Goal: Transaction & Acquisition: Download file/media

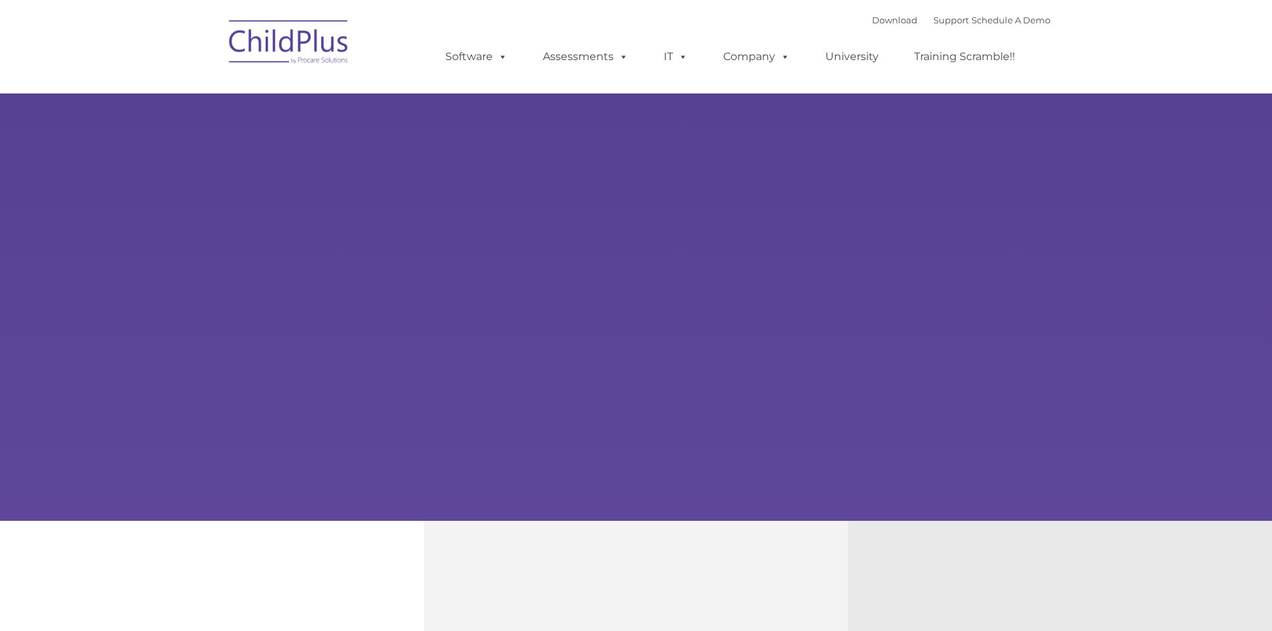
type input ""
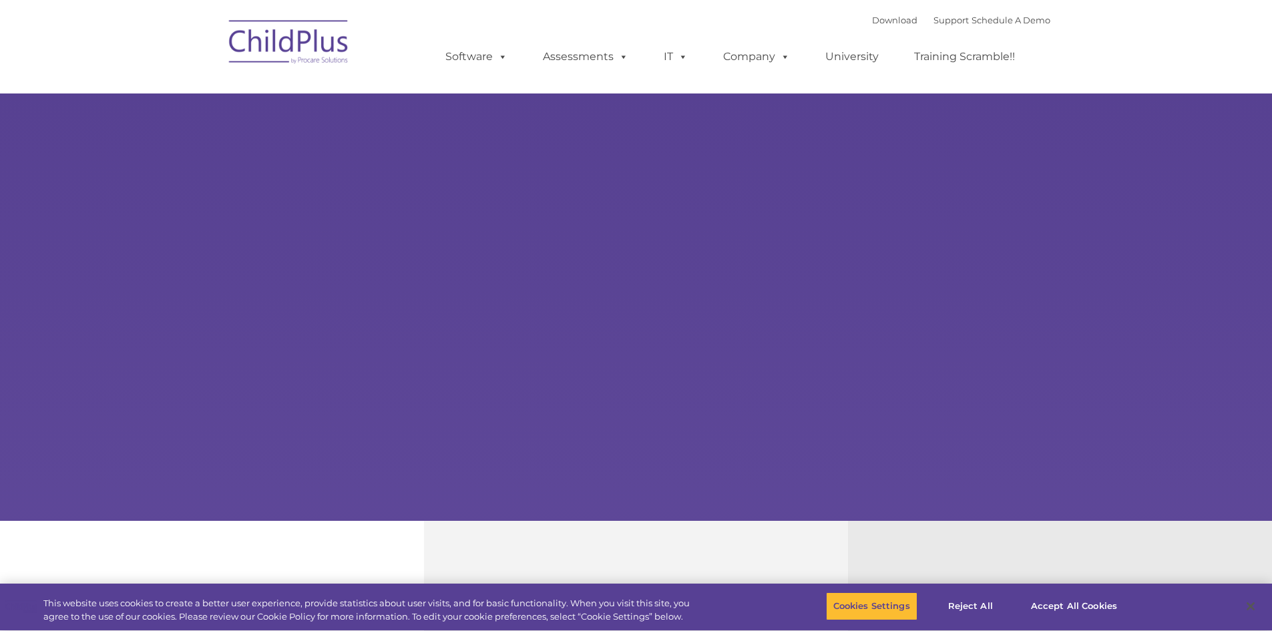
select select "MEDIUM"
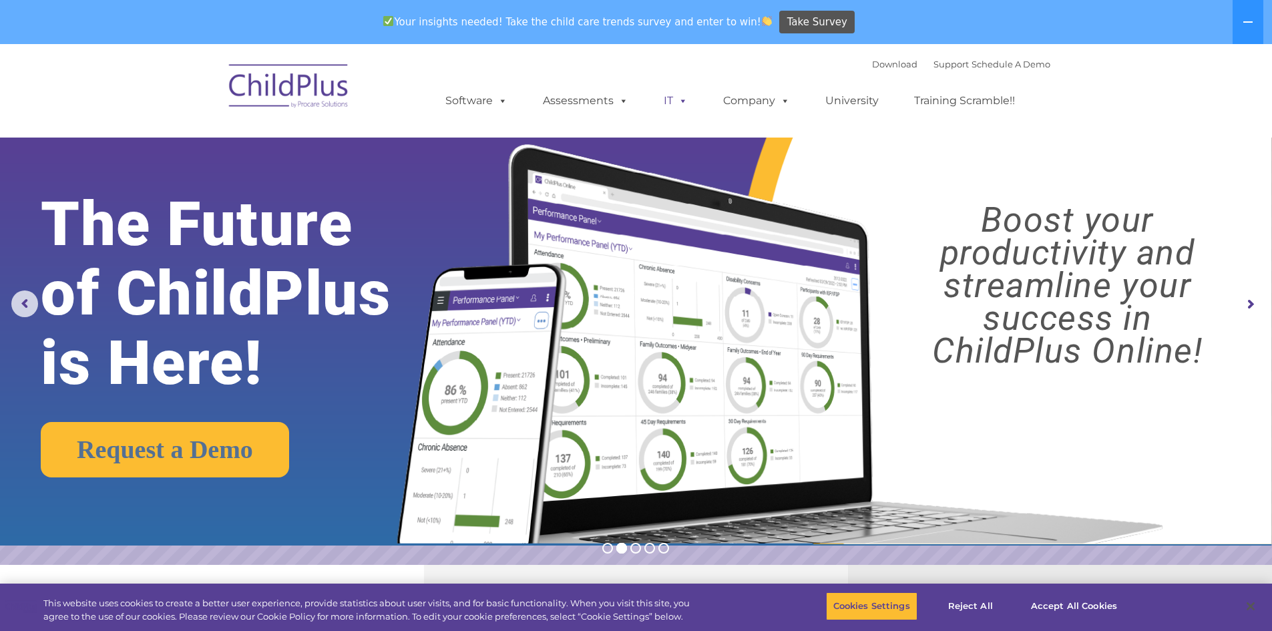
click at [666, 101] on link "IT" at bounding box center [675, 100] width 51 height 27
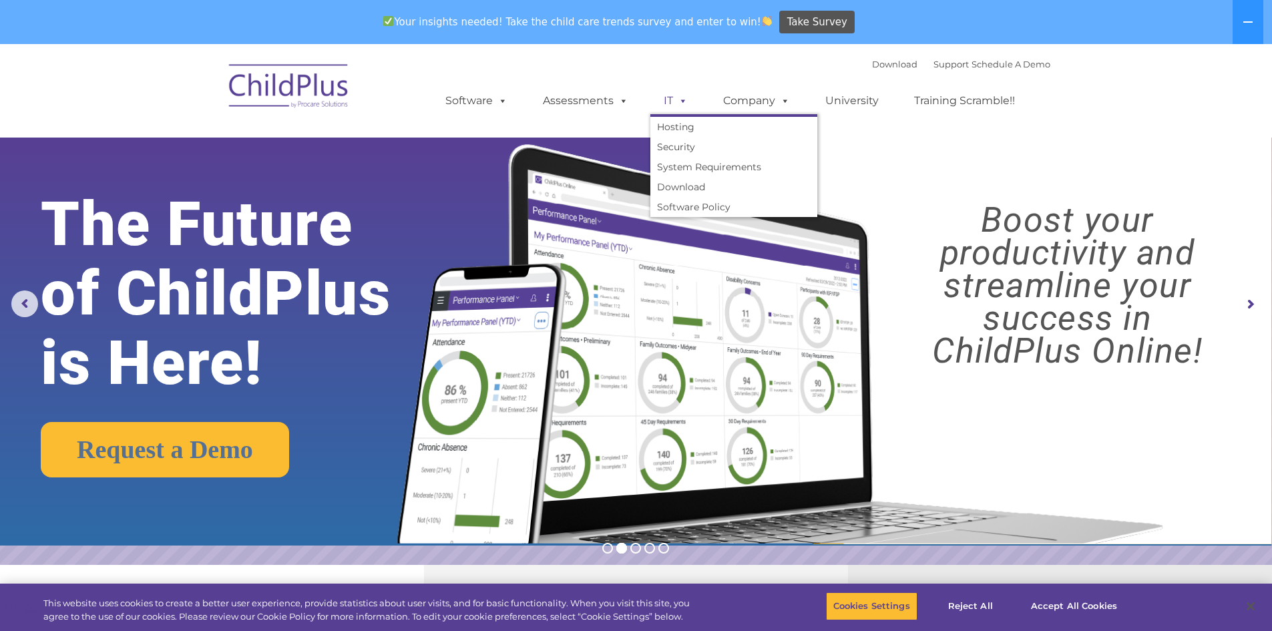
scroll to position [44, 0]
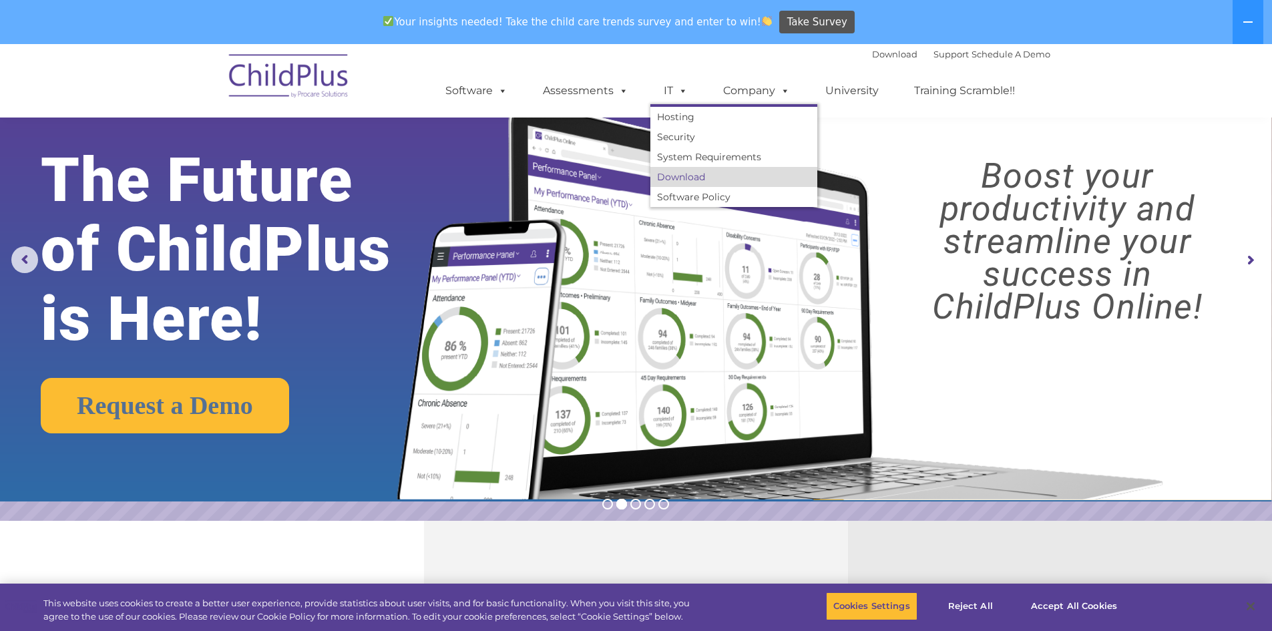
click at [683, 177] on link "Download" at bounding box center [733, 177] width 167 height 20
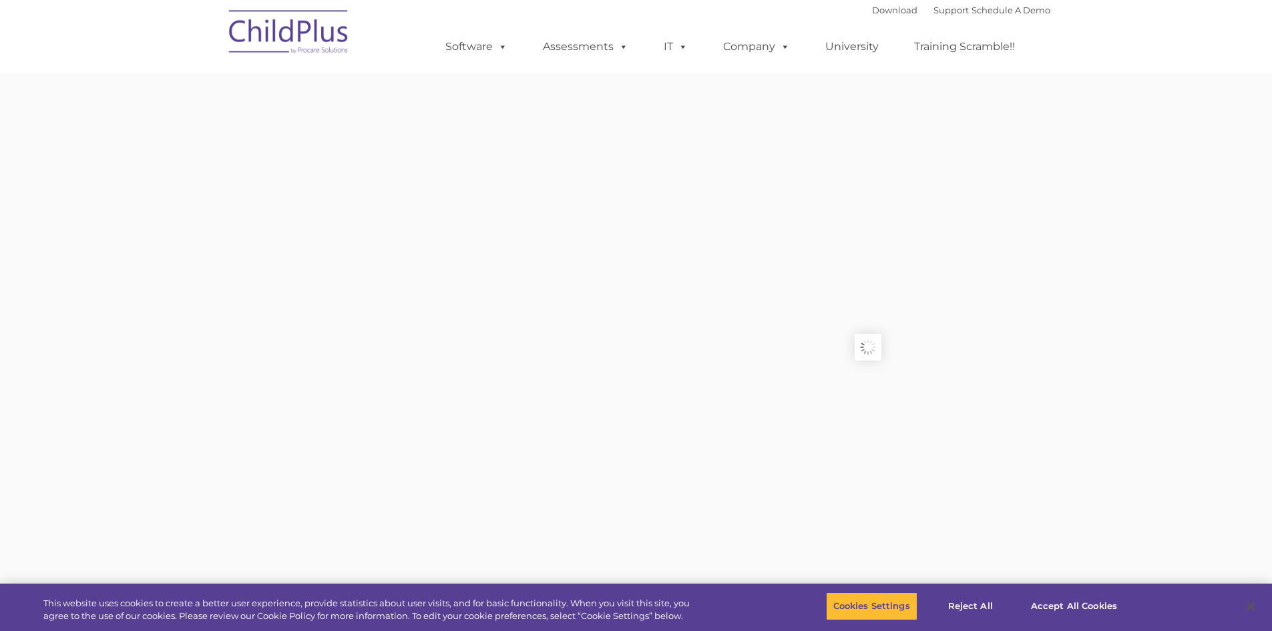
type input ""
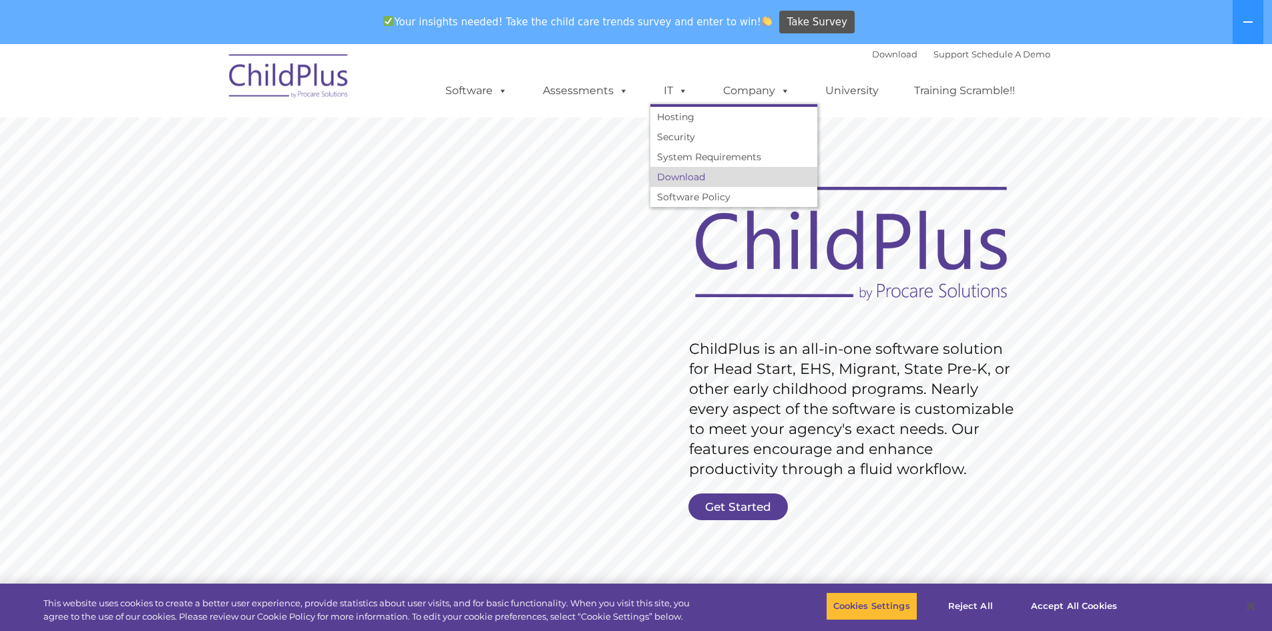
click at [704, 182] on link "Download" at bounding box center [733, 177] width 167 height 20
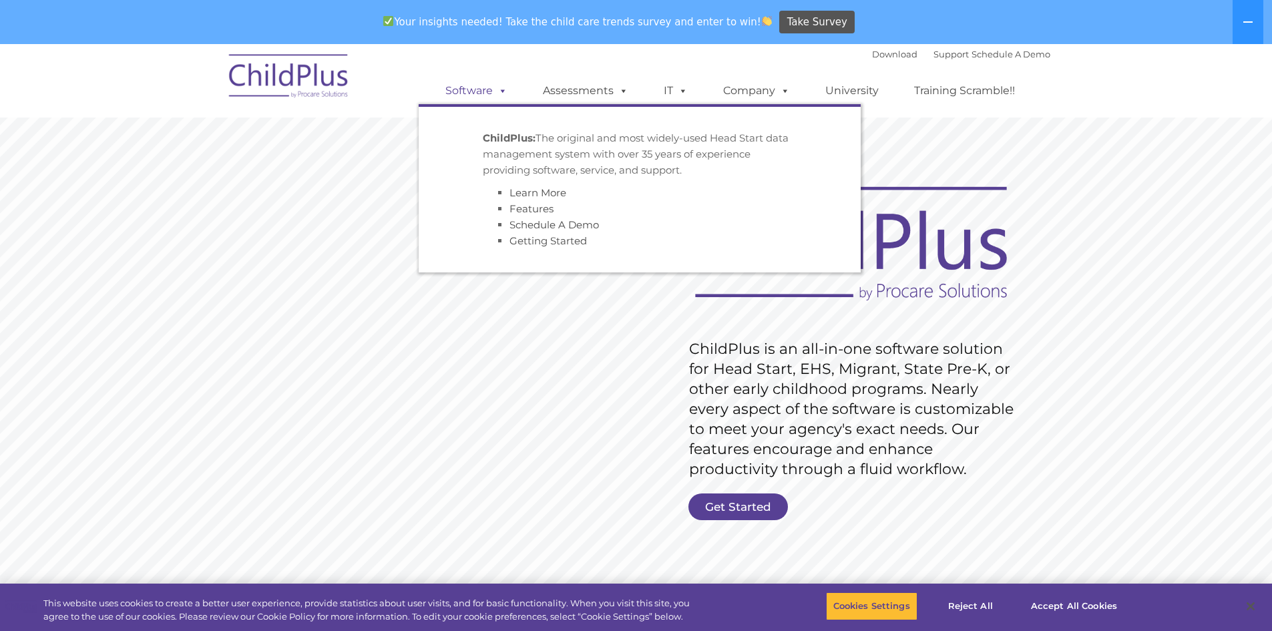
click at [458, 91] on link "Software" at bounding box center [476, 90] width 89 height 27
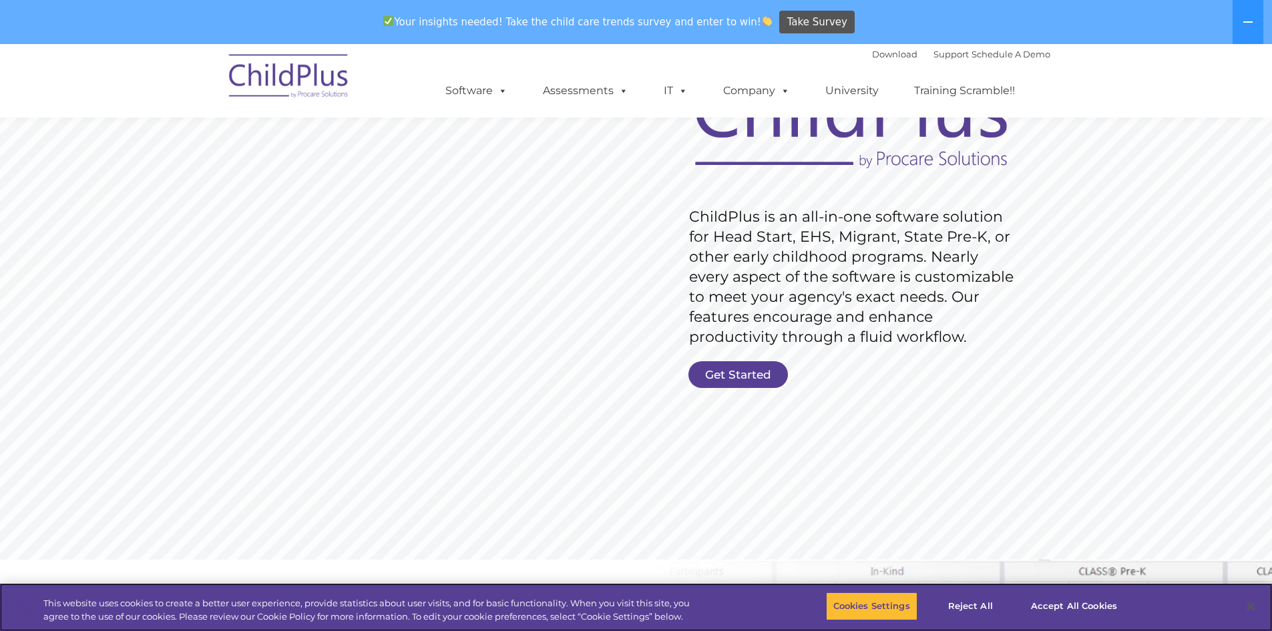
scroll to position [134, 0]
click at [738, 374] on link "Get Started" at bounding box center [737, 373] width 99 height 27
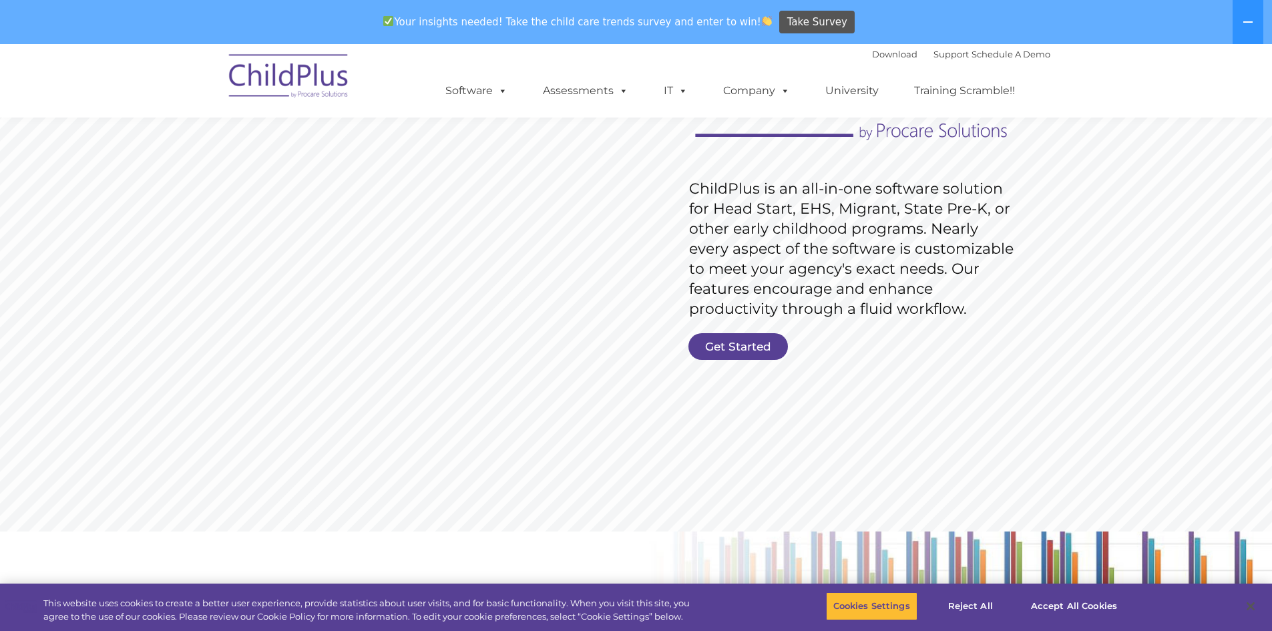
scroll to position [0, 0]
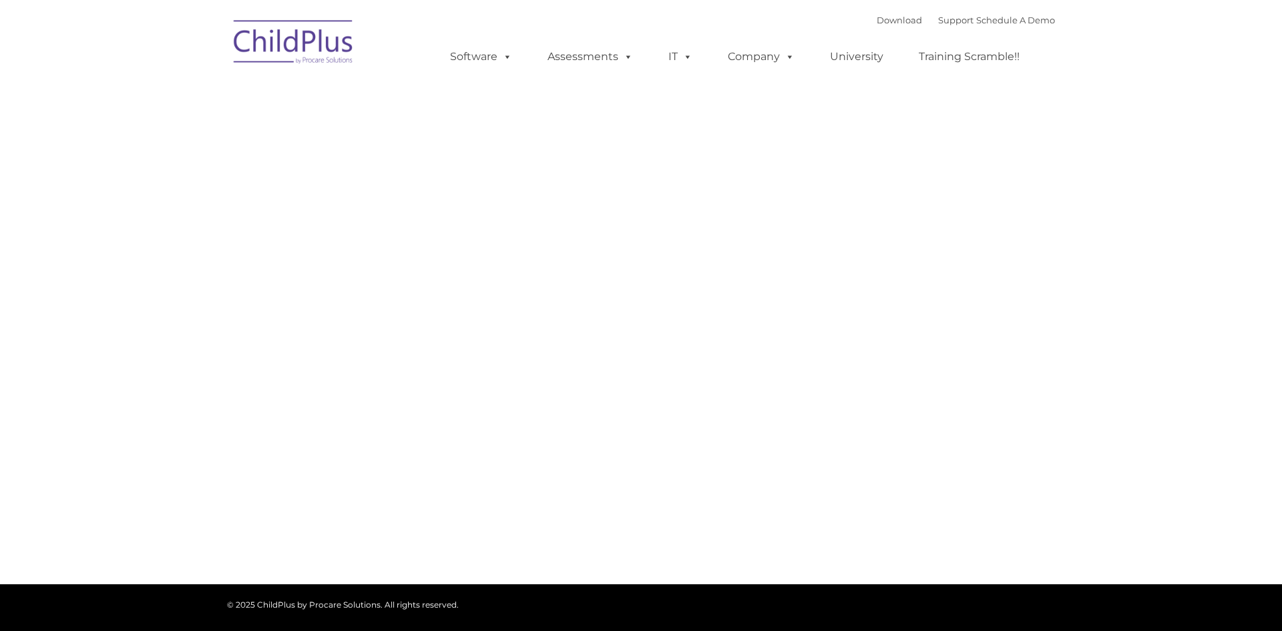
type input ""
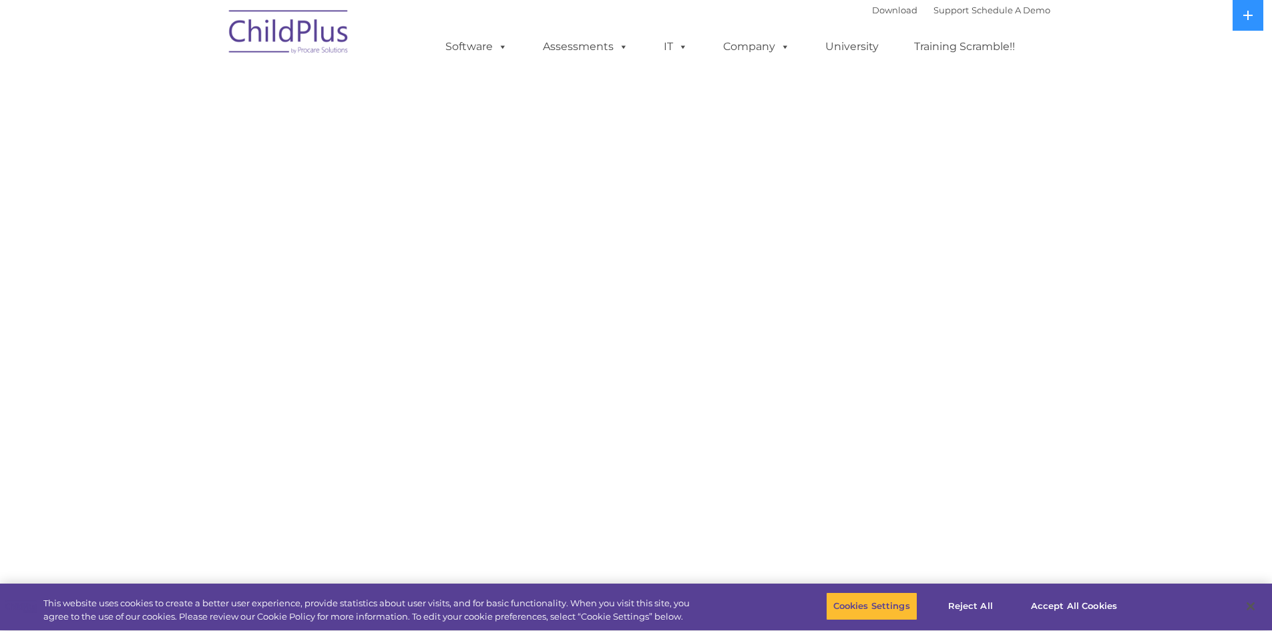
select select "MEDIUM"
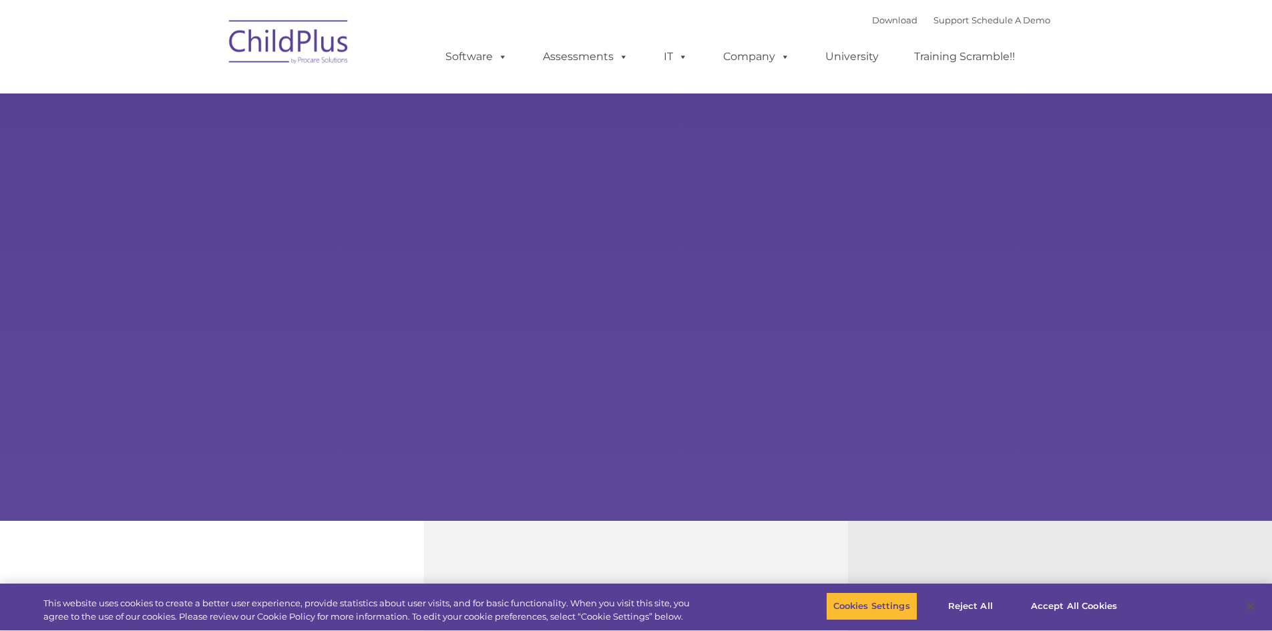
type input ""
select select "MEDIUM"
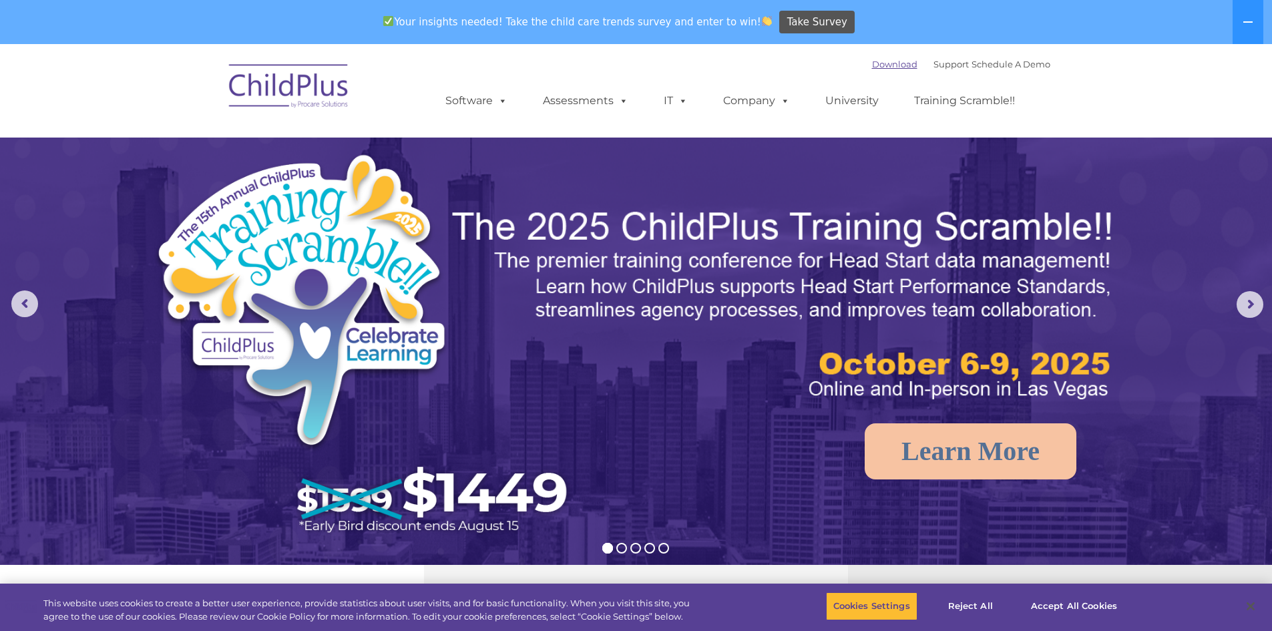
click at [877, 65] on link "Download" at bounding box center [894, 64] width 45 height 11
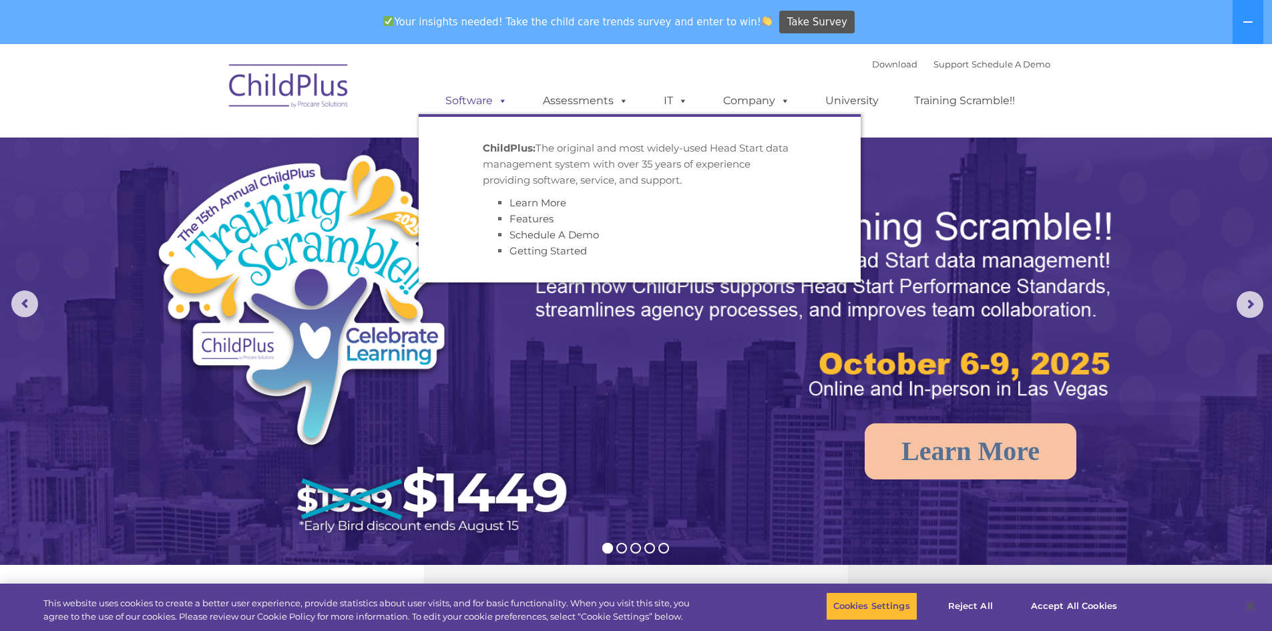
click at [456, 99] on link "Software" at bounding box center [476, 100] width 89 height 27
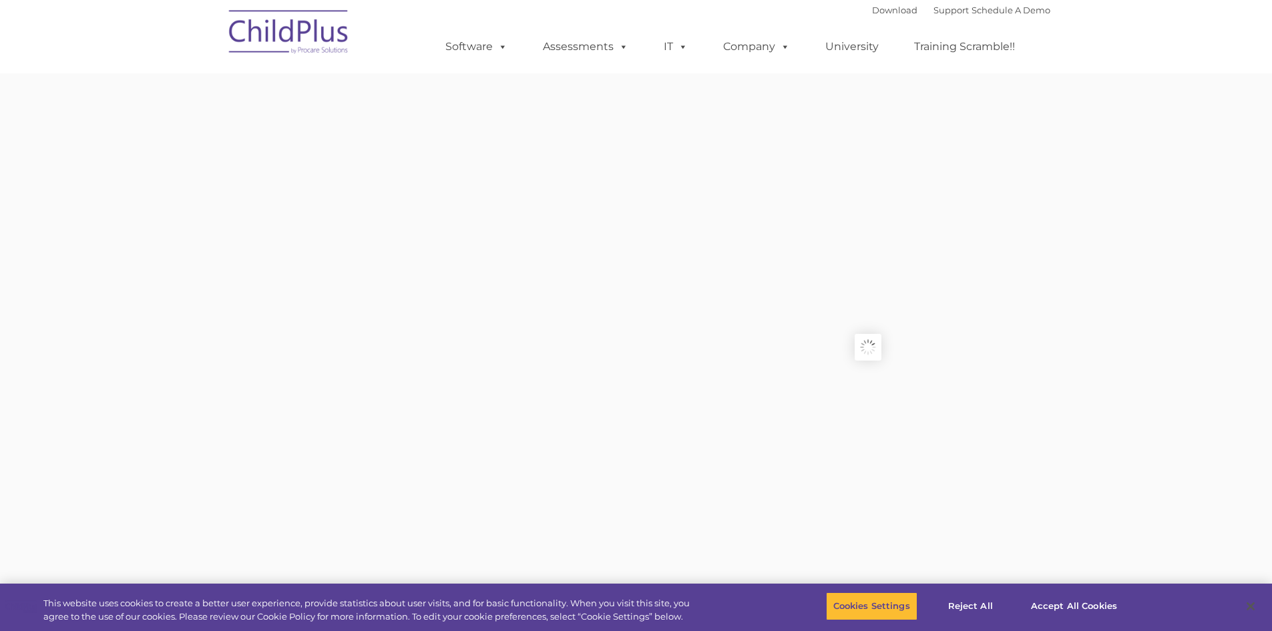
type input ""
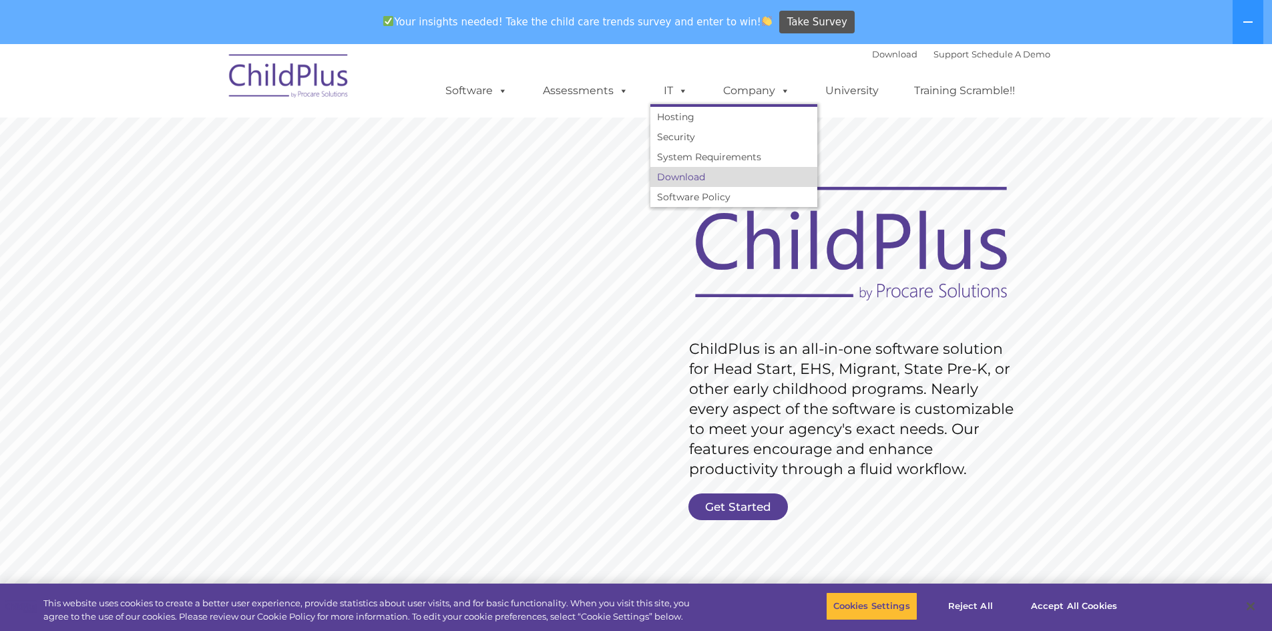
click at [688, 174] on link "Download" at bounding box center [733, 177] width 167 height 20
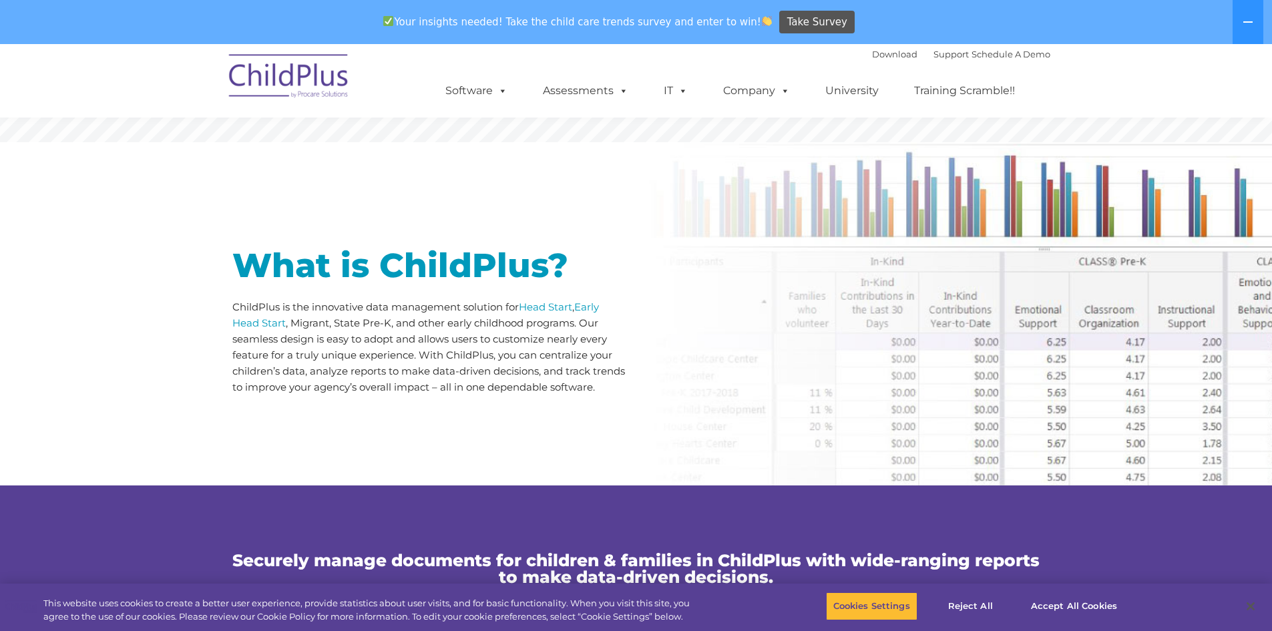
scroll to position [532, 0]
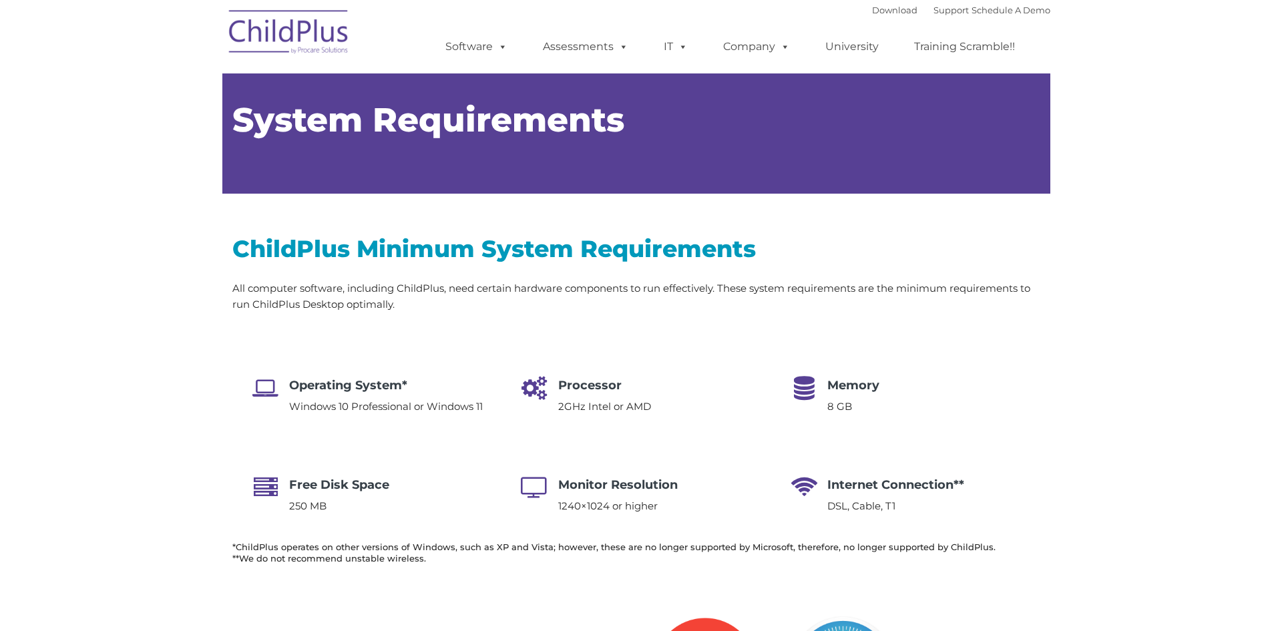
type input ""
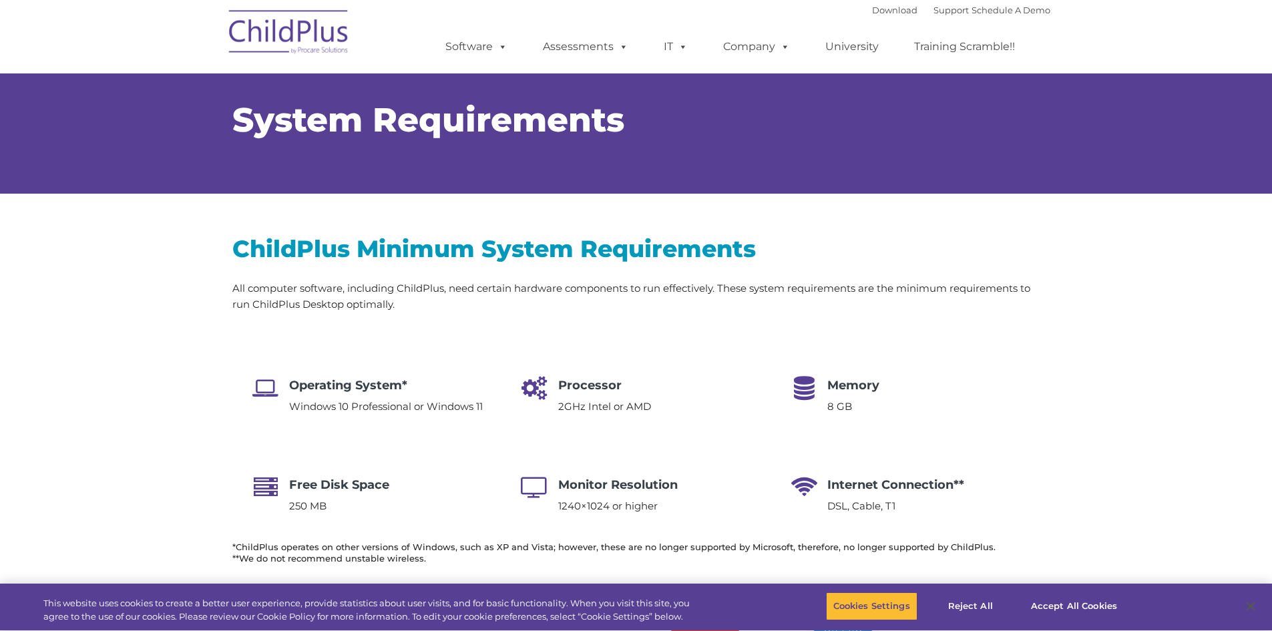
select select "MEDIUM"
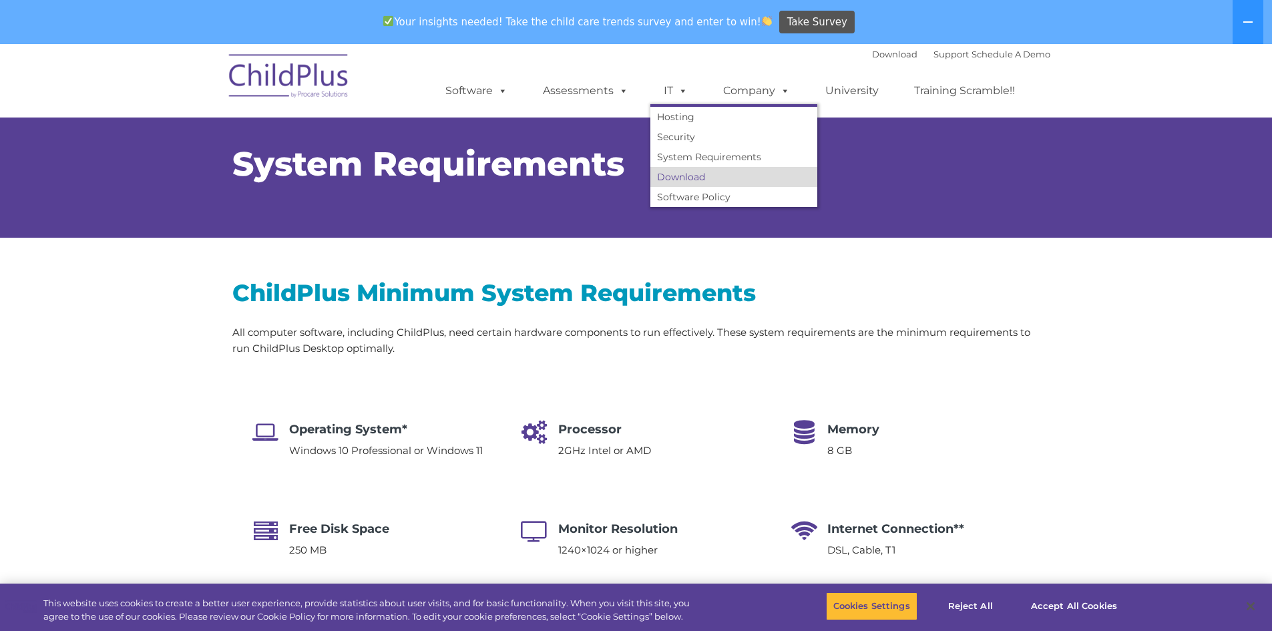
click at [681, 172] on link "Download" at bounding box center [733, 177] width 167 height 20
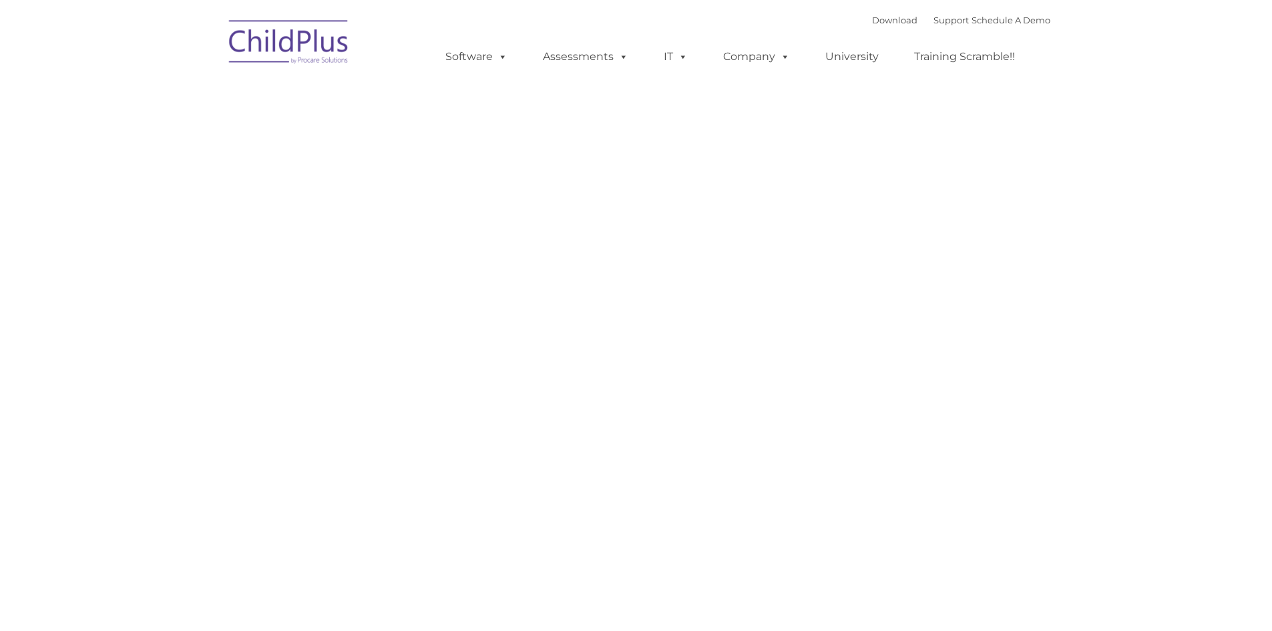
type input ""
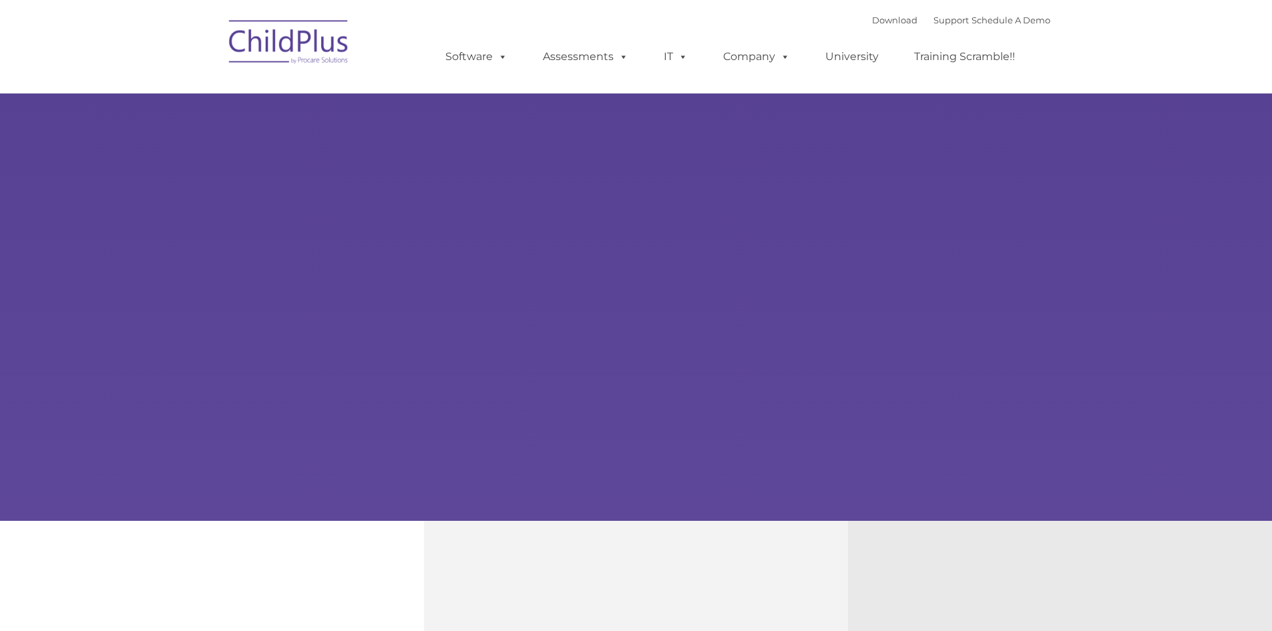
type input ""
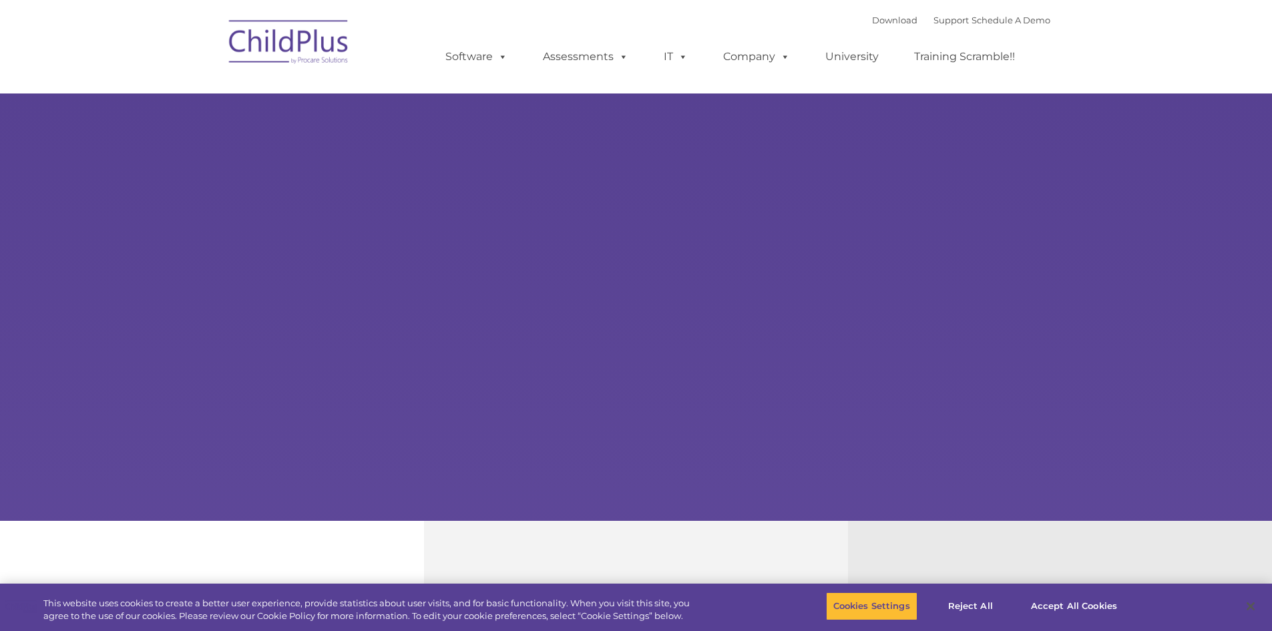
select select "MEDIUM"
